Goal: Task Accomplishment & Management: Complete application form

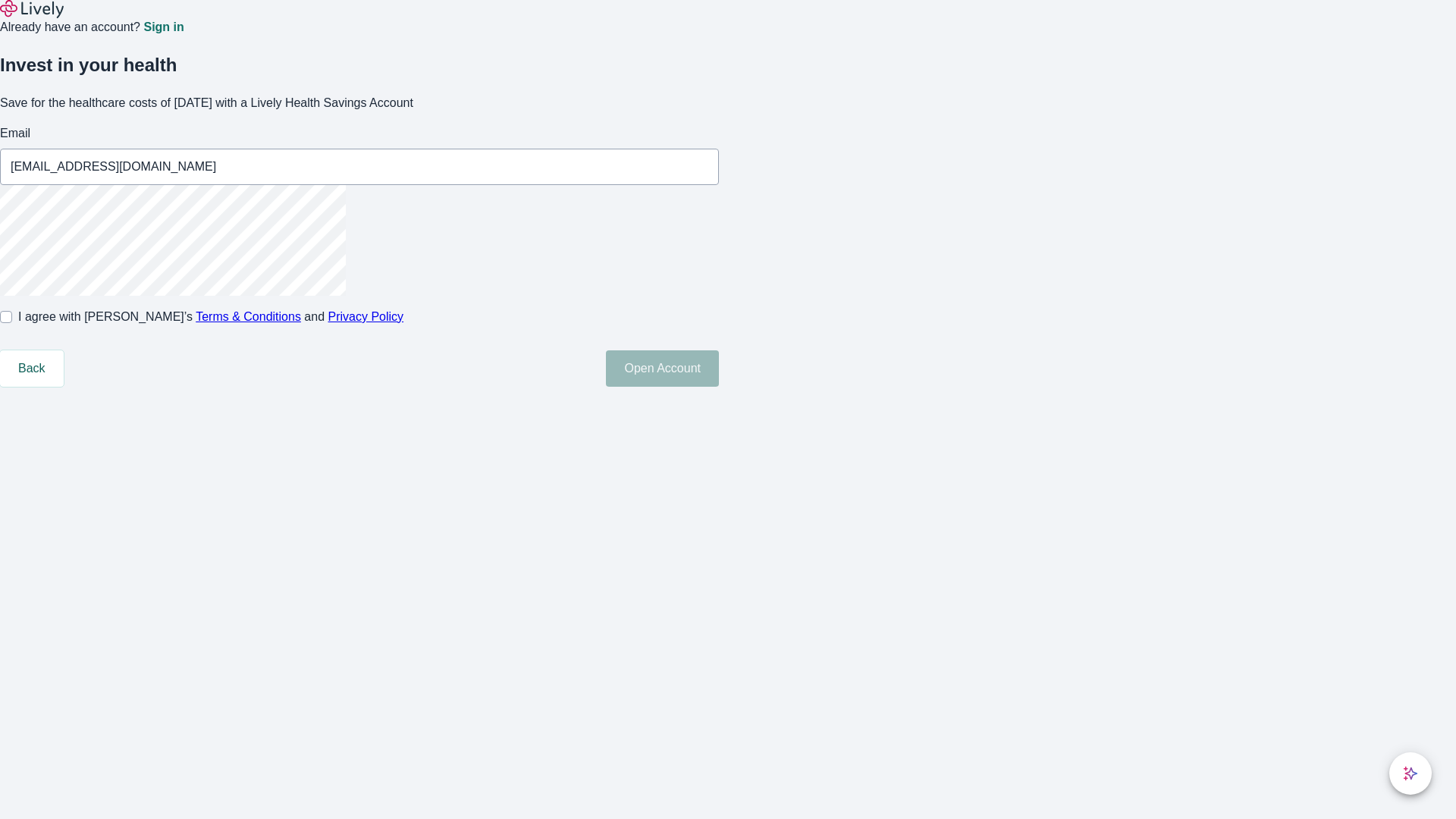
click at [12, 323] on input "I agree with Lively’s Terms & Conditions and Privacy Policy" at bounding box center [6, 316] width 12 height 12
checkbox input "true"
click at [719, 387] on button "Open Account" at bounding box center [662, 368] width 113 height 36
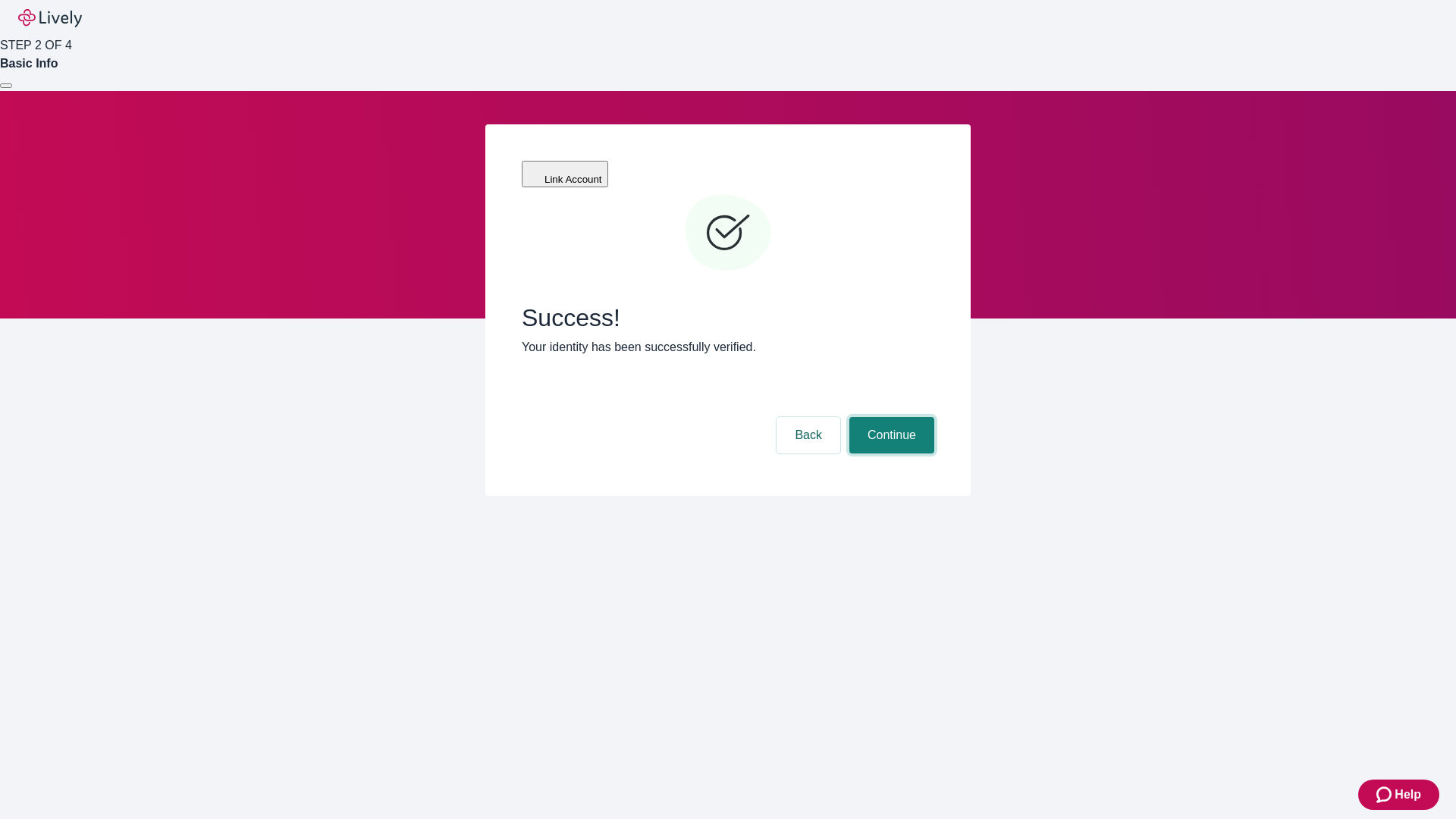
click at [889, 417] on button "Continue" at bounding box center [891, 435] width 84 height 36
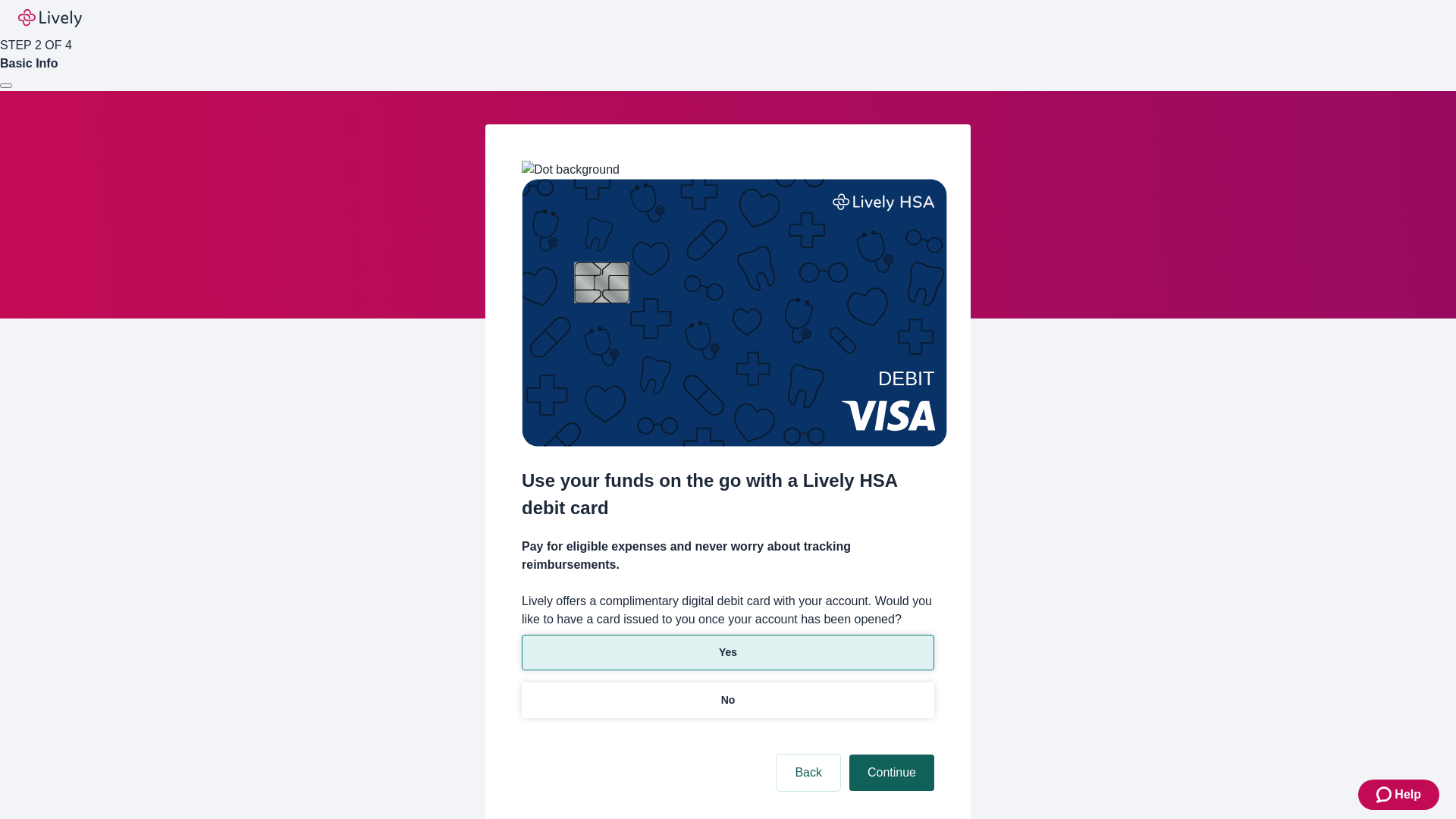
click at [727, 644] on p "Yes" at bounding box center [728, 652] width 19 height 16
click at [889, 754] on button "Continue" at bounding box center [891, 772] width 84 height 36
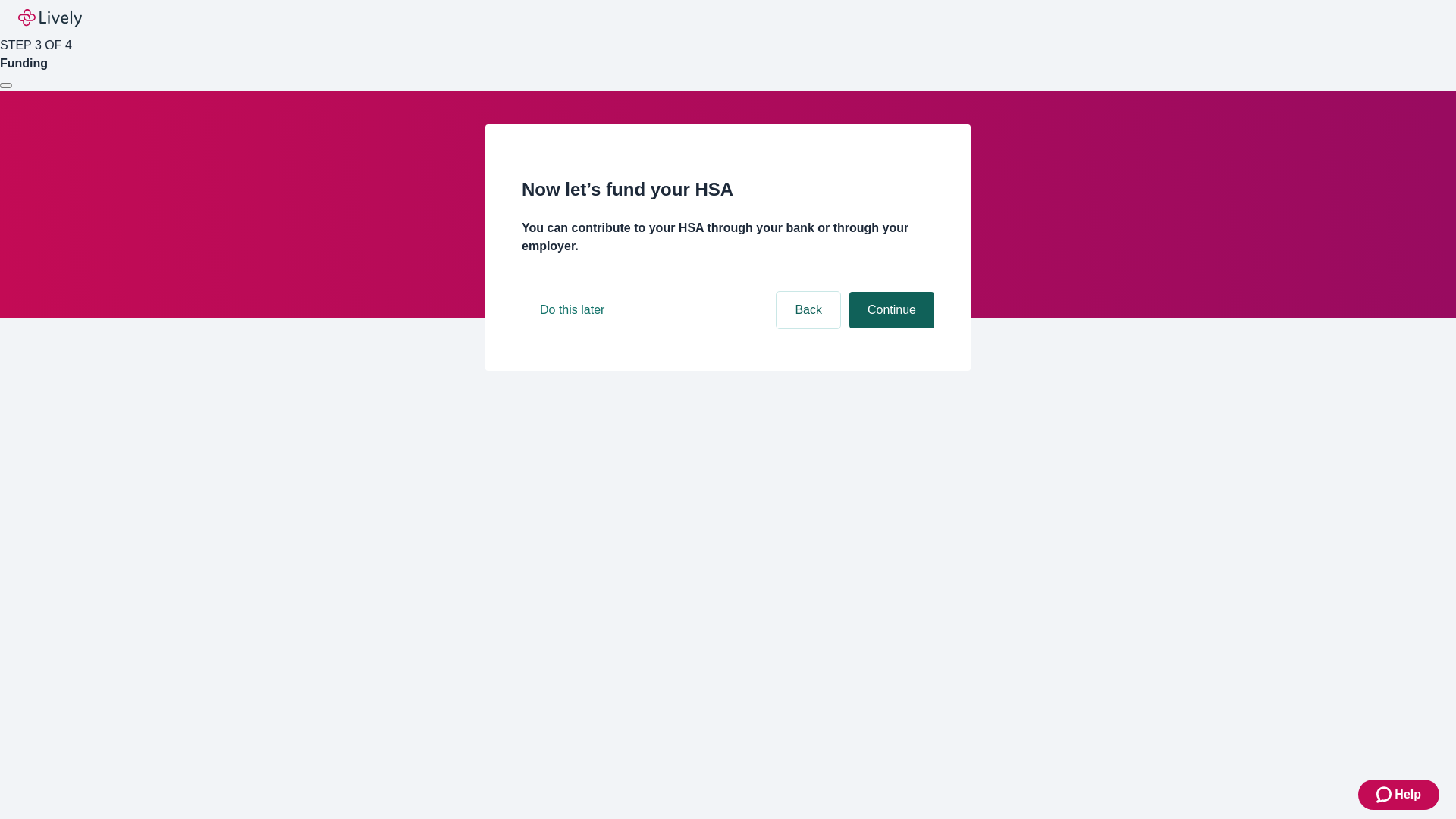
click at [889, 328] on button "Continue" at bounding box center [891, 309] width 84 height 36
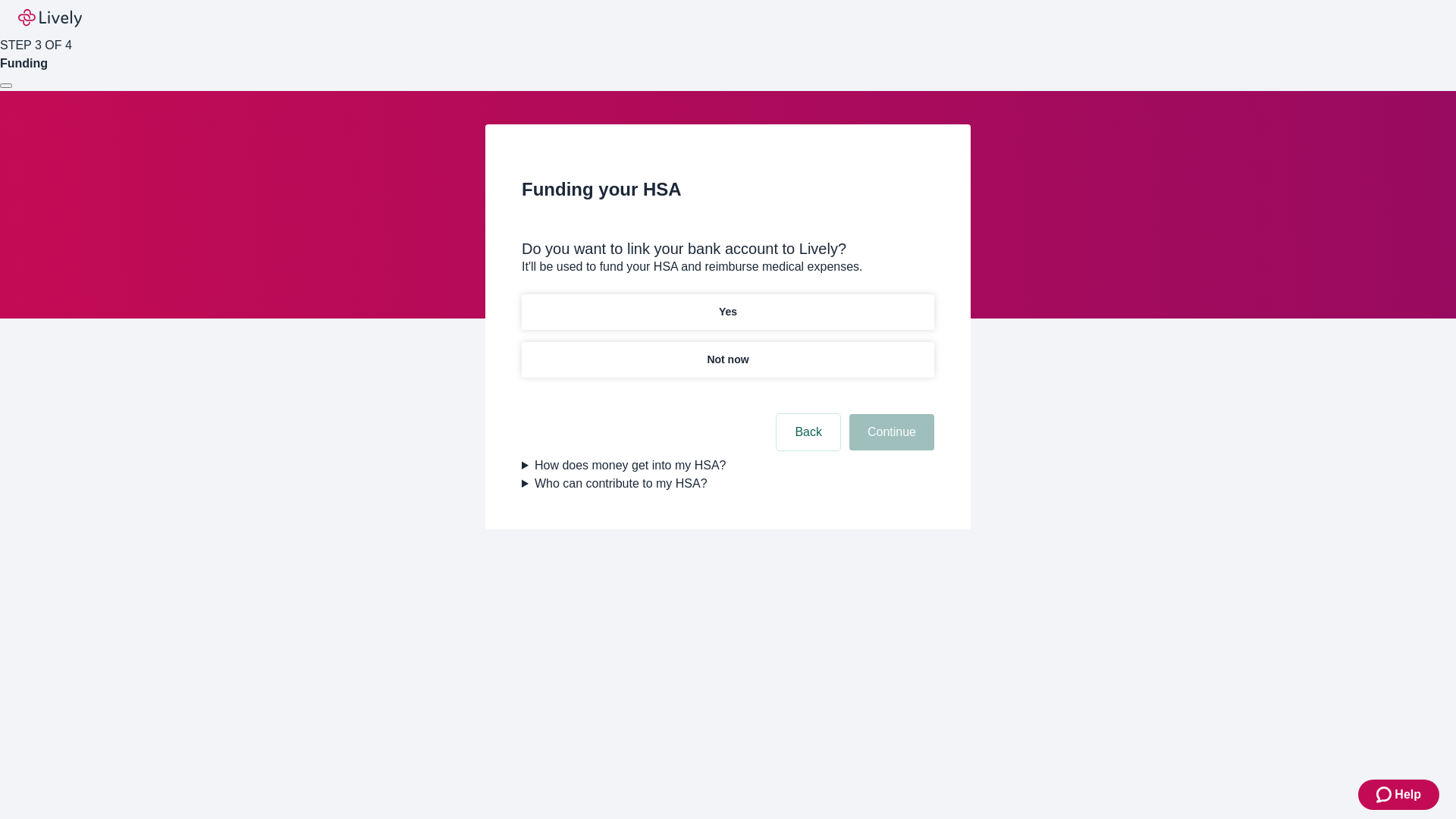
click at [727, 352] on p "Not now" at bounding box center [727, 359] width 41 height 16
click at [889, 441] on button "Continue" at bounding box center [891, 431] width 84 height 36
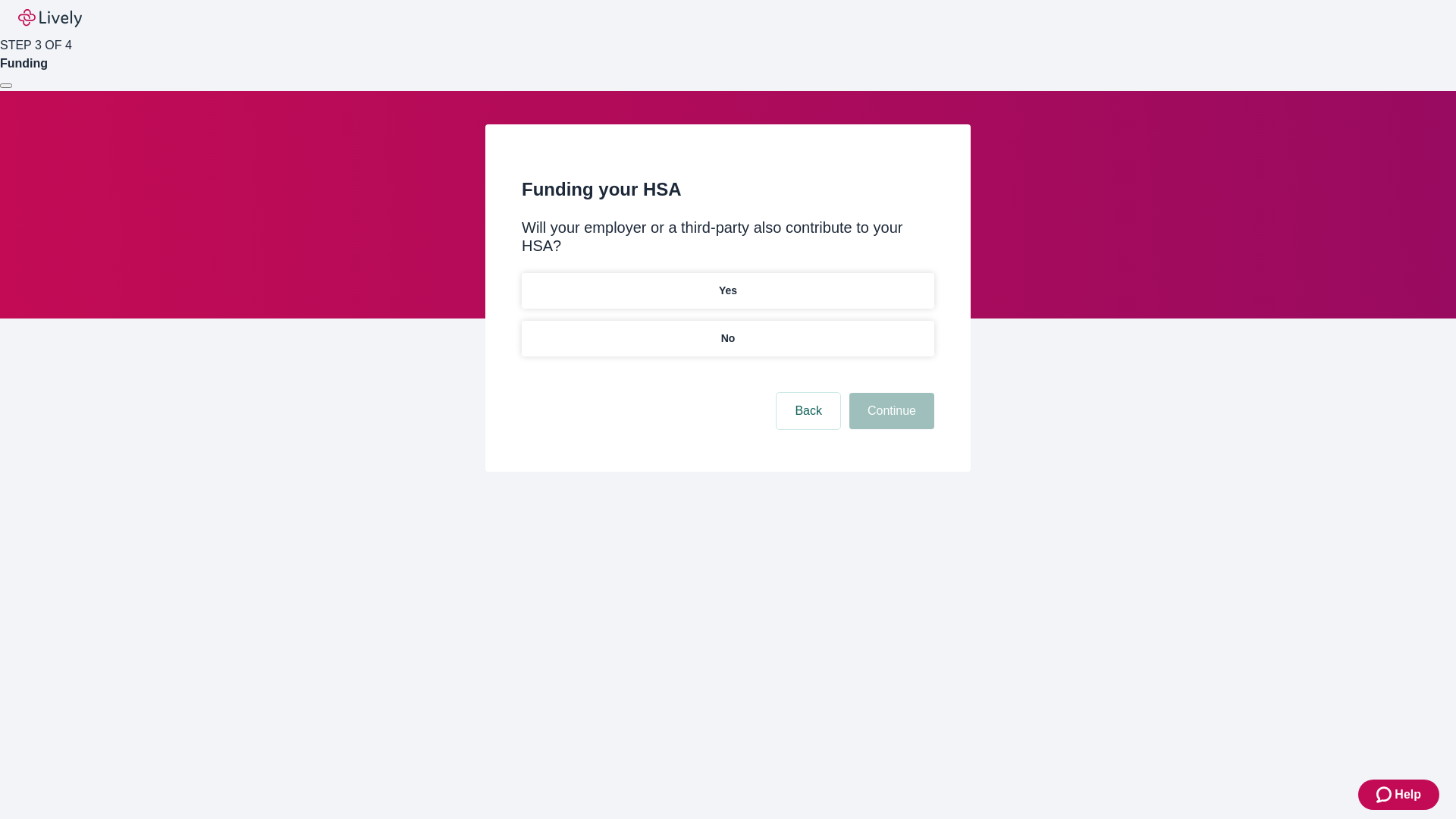
click at [727, 331] on p "No" at bounding box center [728, 339] width 15 height 16
click at [889, 393] on button "Continue" at bounding box center [891, 410] width 84 height 36
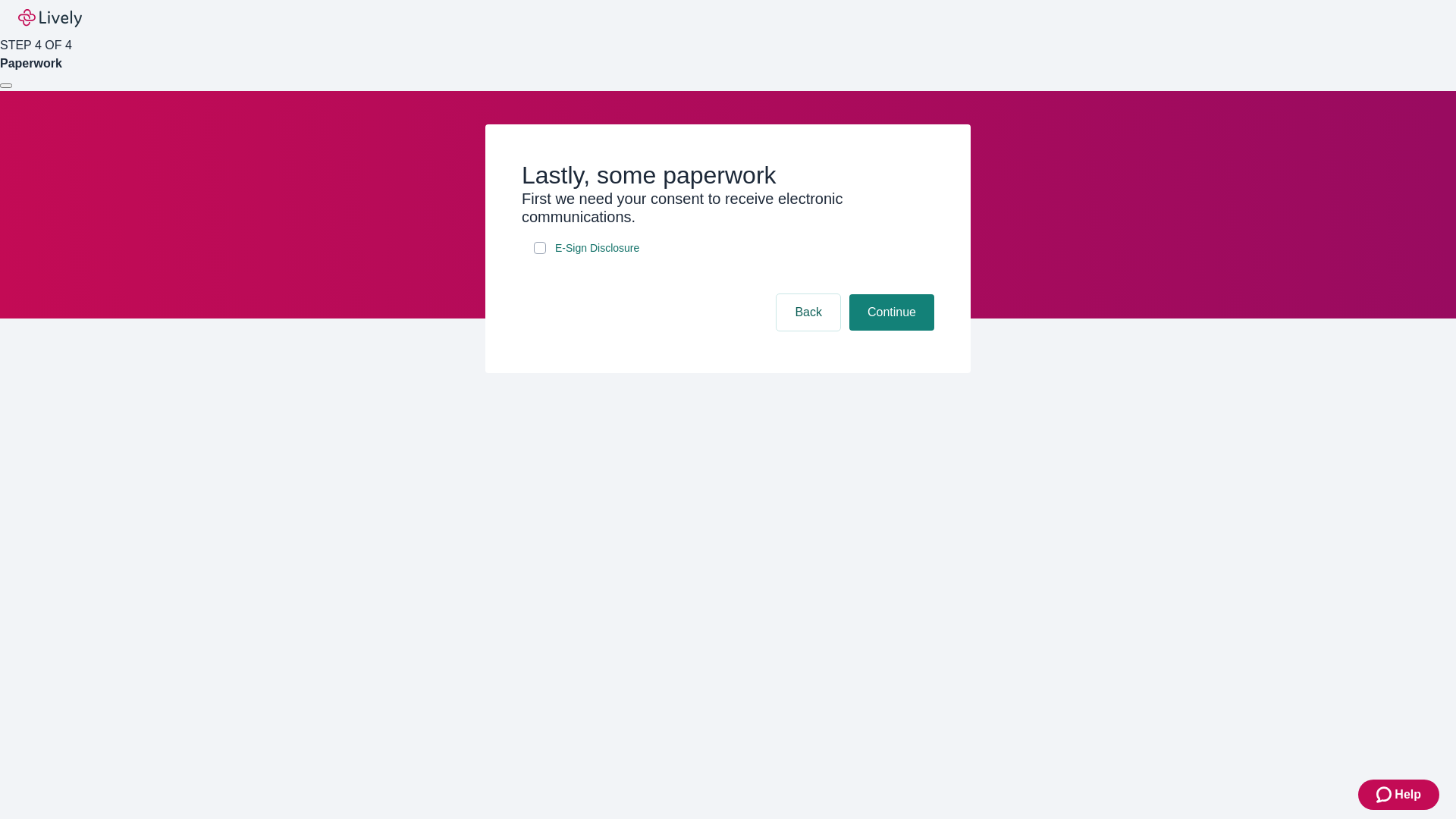
click at [540, 254] on input "E-Sign Disclosure" at bounding box center [539, 247] width 12 height 12
checkbox input "true"
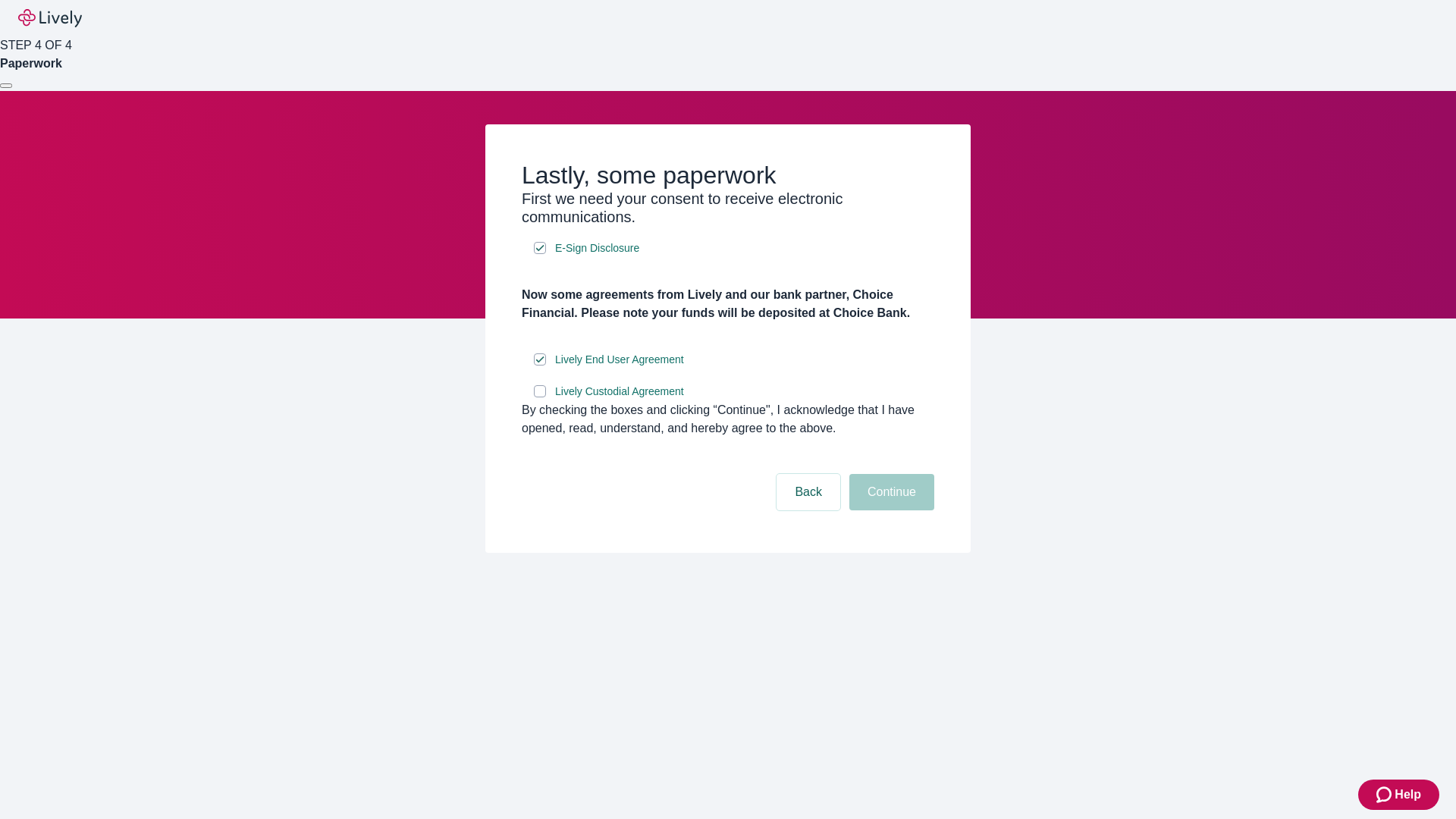
click at [540, 397] on input "Lively Custodial Agreement" at bounding box center [539, 391] width 12 height 12
checkbox input "true"
click at [889, 510] on button "Continue" at bounding box center [891, 491] width 84 height 36
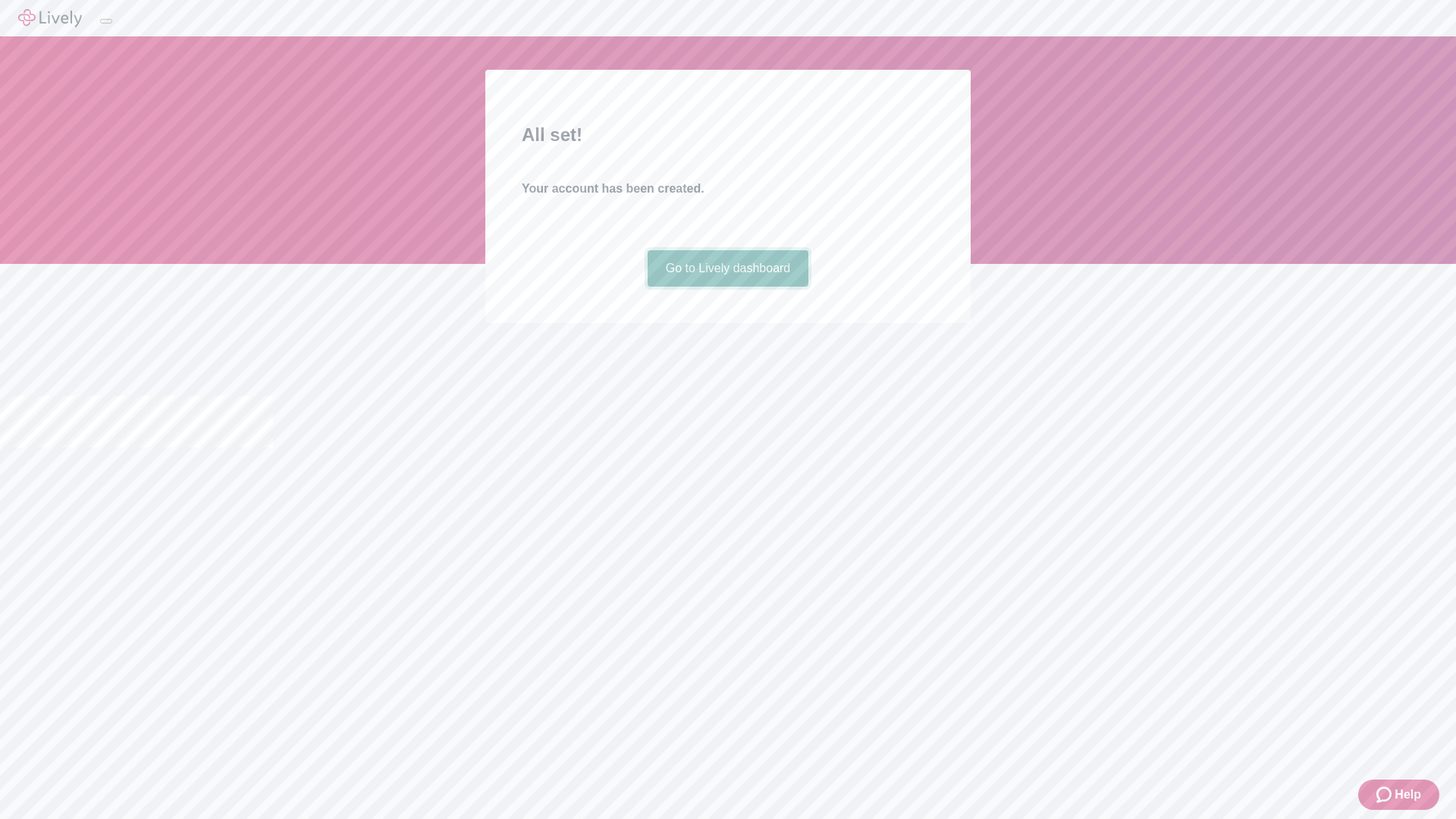
click at [727, 287] on link "Go to Lively dashboard" at bounding box center [728, 268] width 161 height 36
